Goal: Navigation & Orientation: Find specific page/section

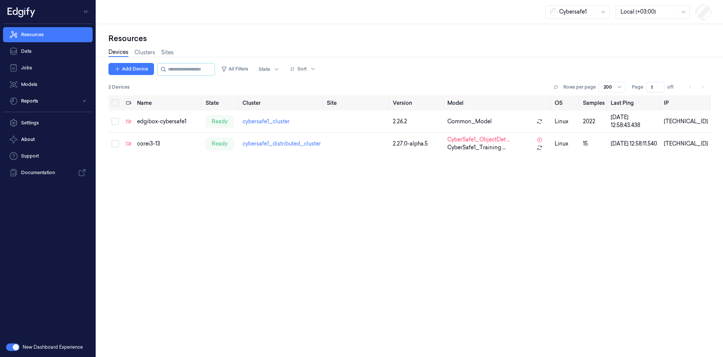
click at [14, 348] on button "button" at bounding box center [13, 347] width 14 height 8
